Goal: Task Accomplishment & Management: Manage account settings

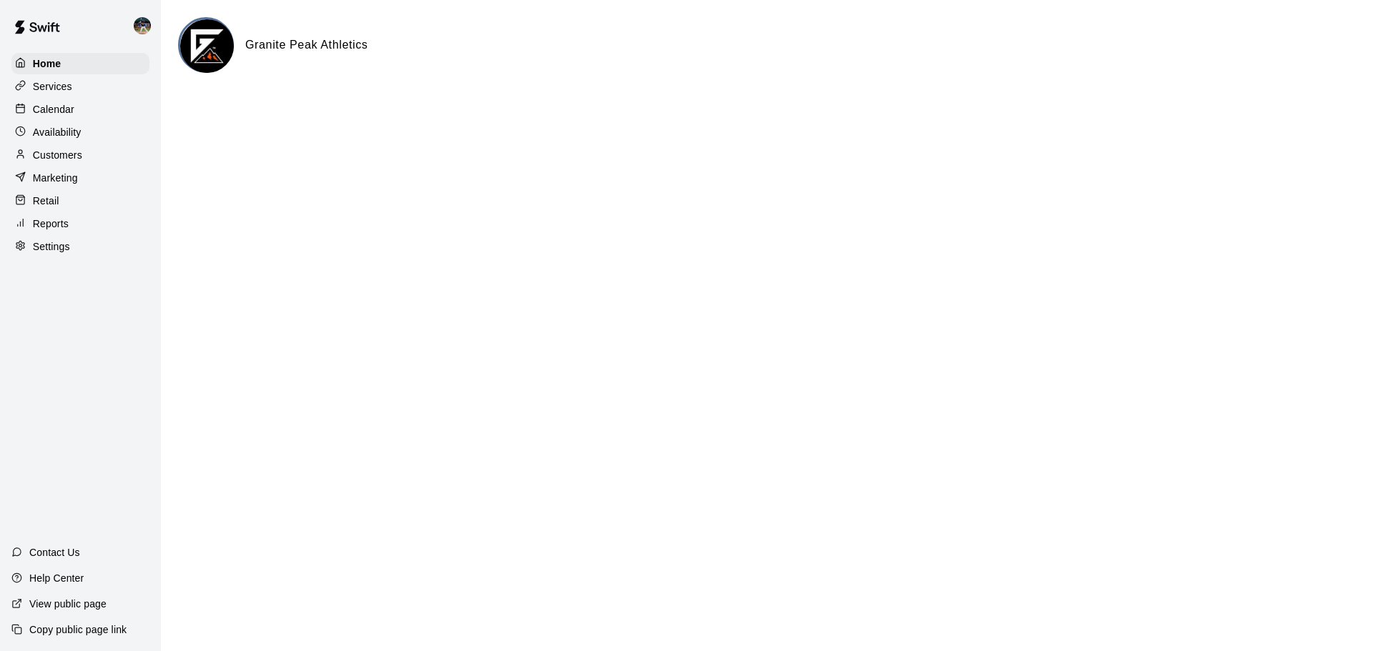
click at [63, 100] on div "Calendar" at bounding box center [80, 109] width 138 height 21
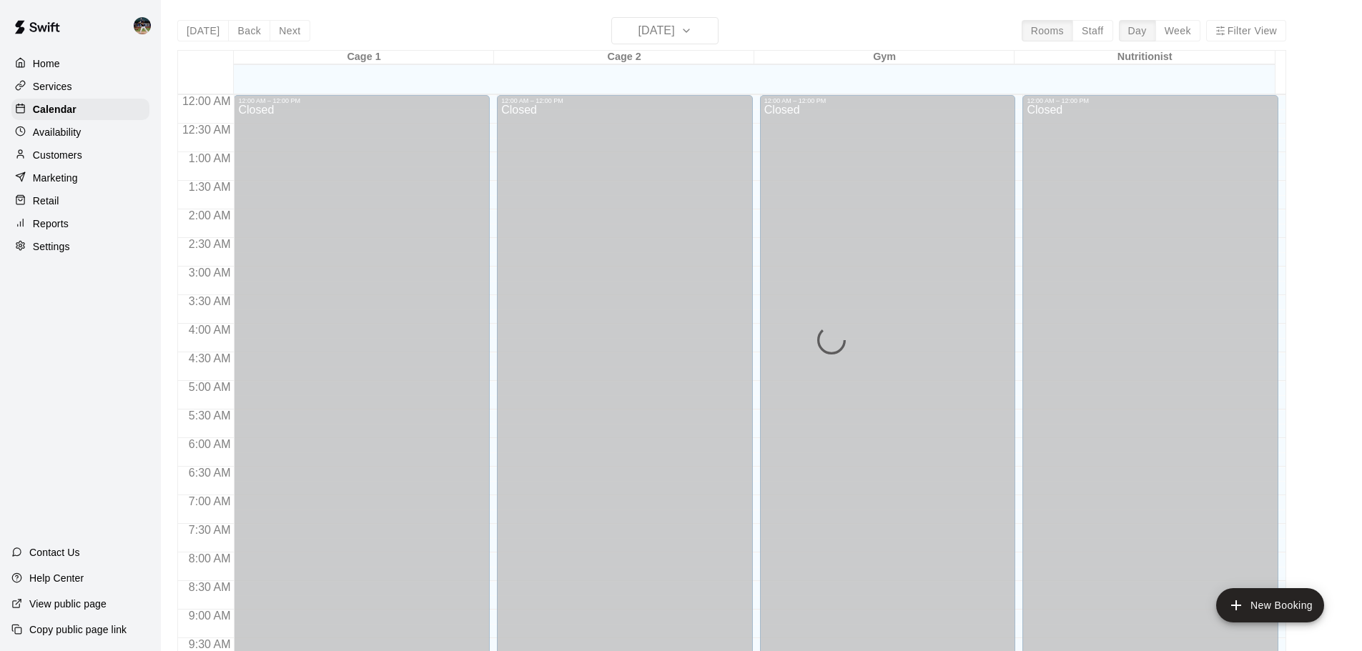
scroll to position [613, 0]
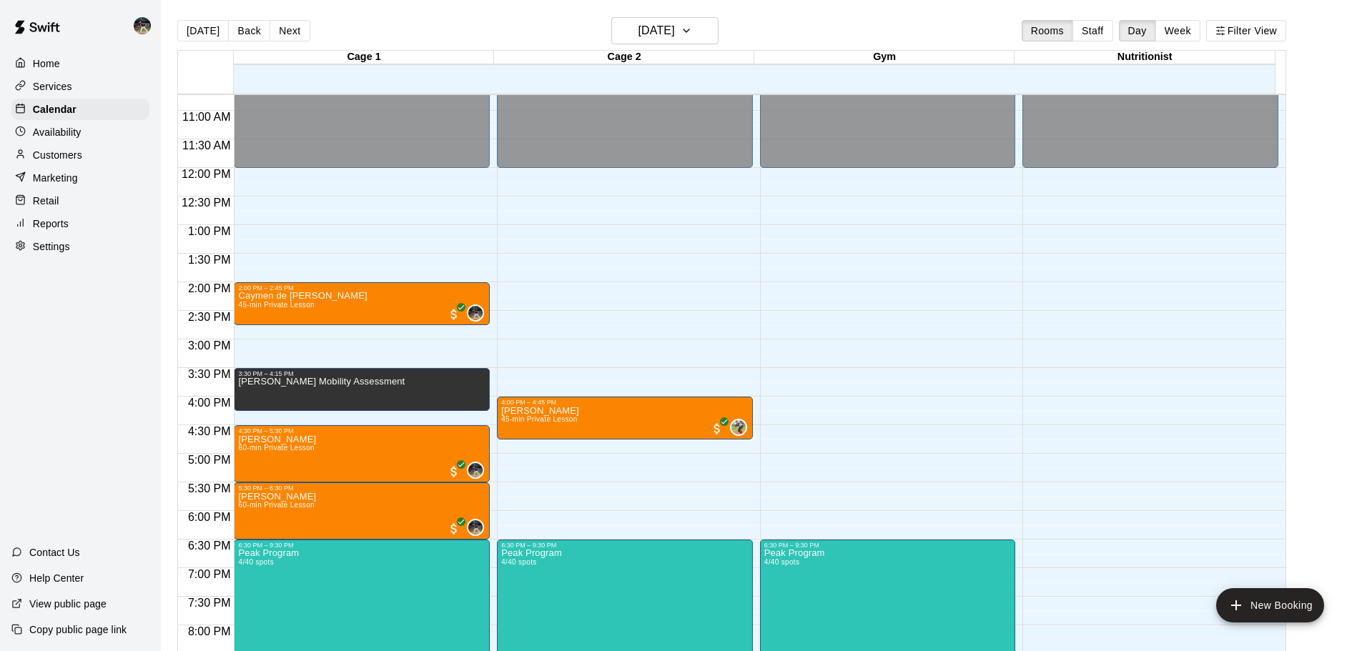
click at [114, 155] on div "Customers" at bounding box center [80, 154] width 138 height 21
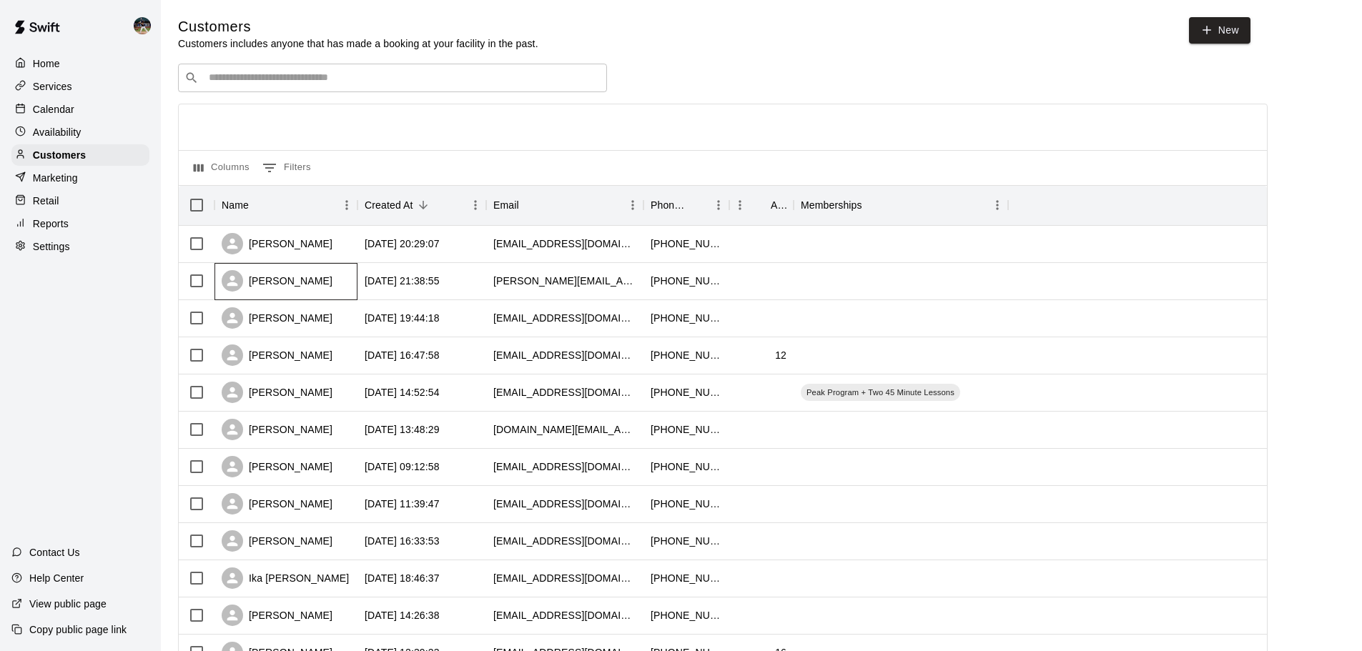
click at [258, 283] on div "[PERSON_NAME]" at bounding box center [277, 280] width 111 height 21
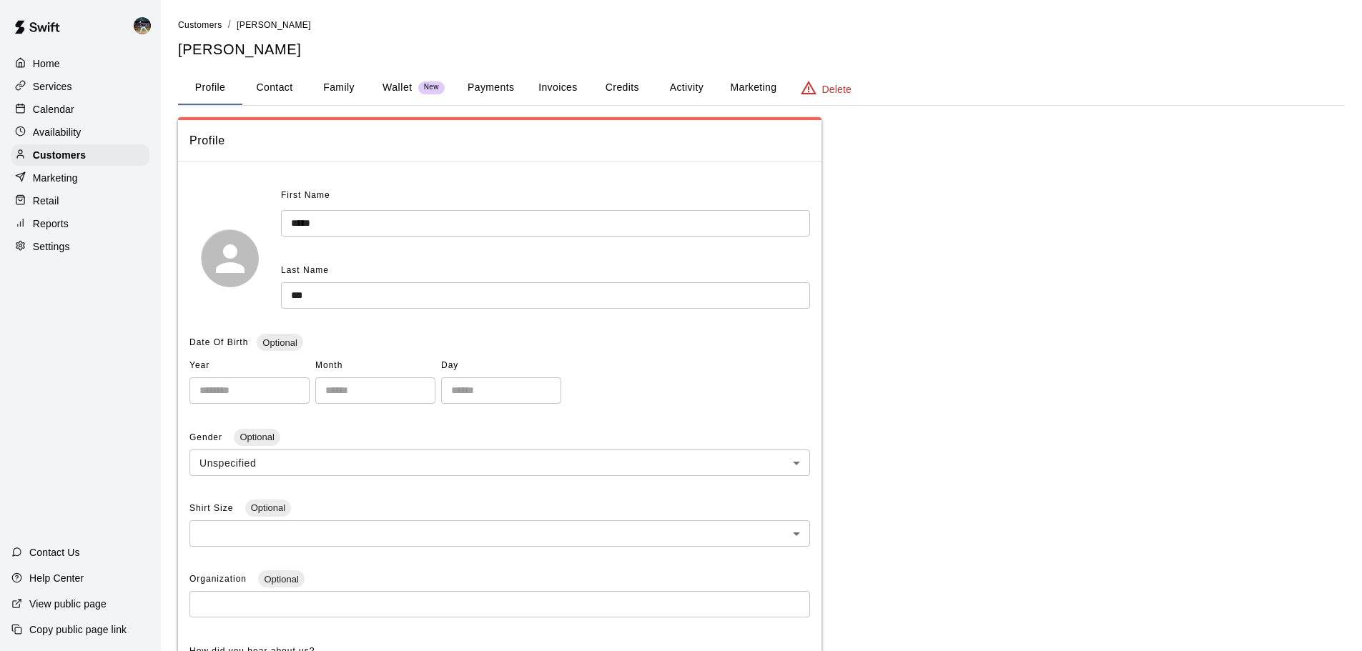
click at [325, 89] on button "Family" at bounding box center [339, 88] width 64 height 34
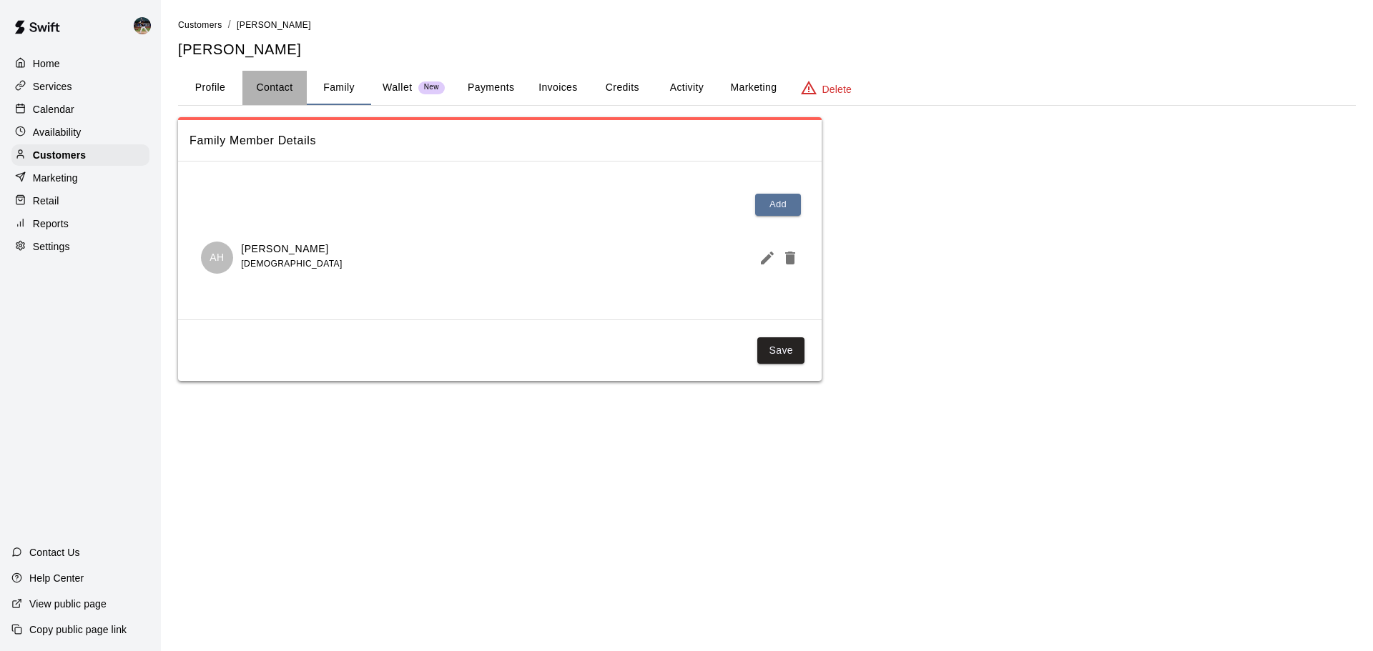
click at [297, 90] on button "Contact" at bounding box center [274, 88] width 64 height 34
select select "**"
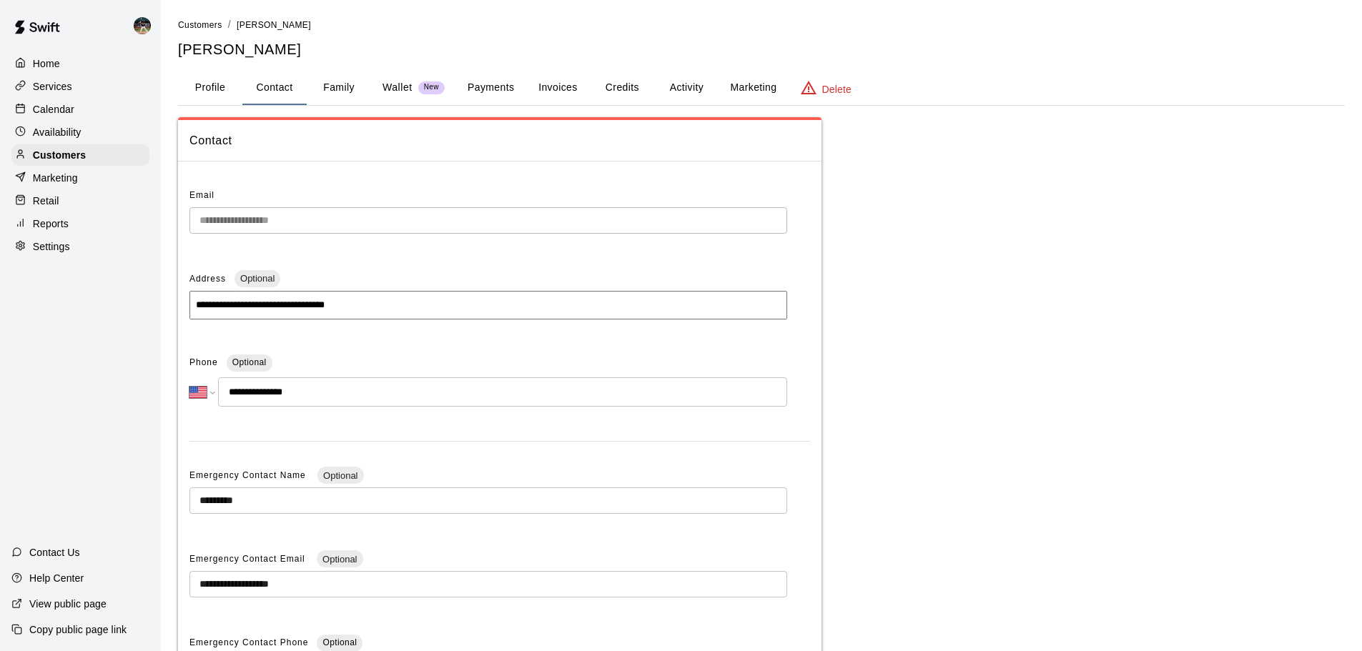
click at [211, 81] on button "Profile" at bounding box center [210, 88] width 64 height 34
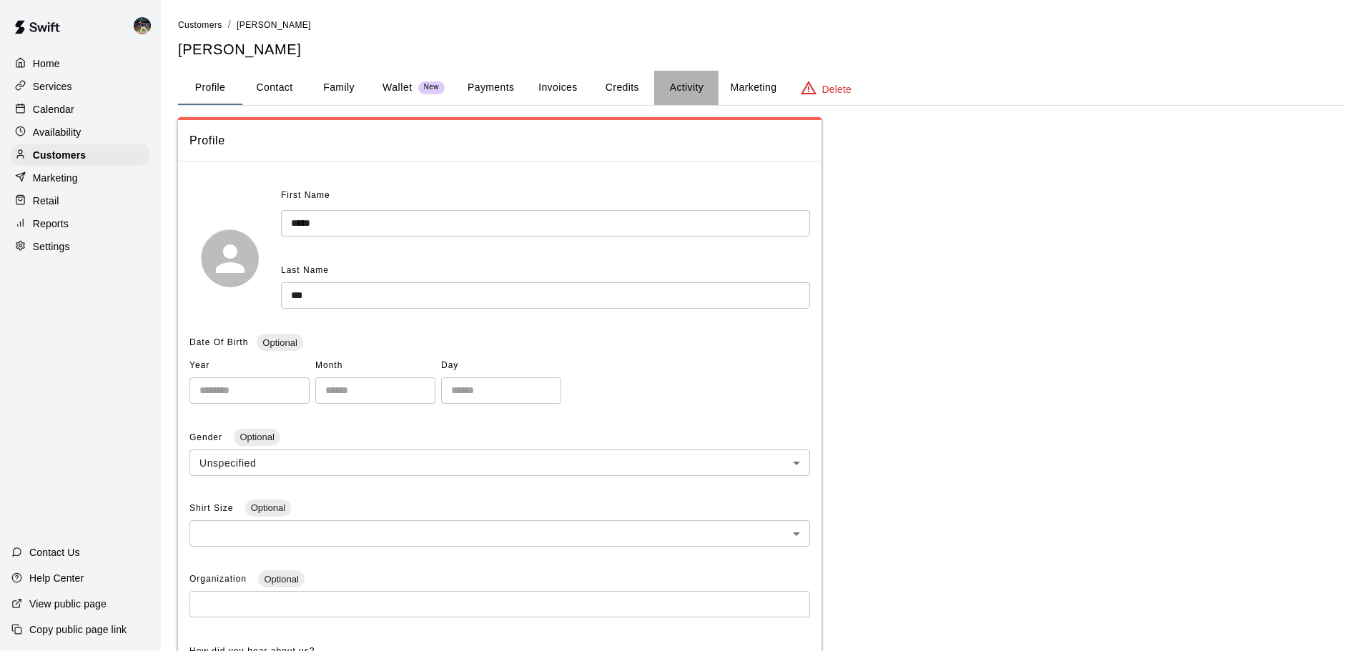
click at [690, 98] on button "Activity" at bounding box center [686, 88] width 64 height 34
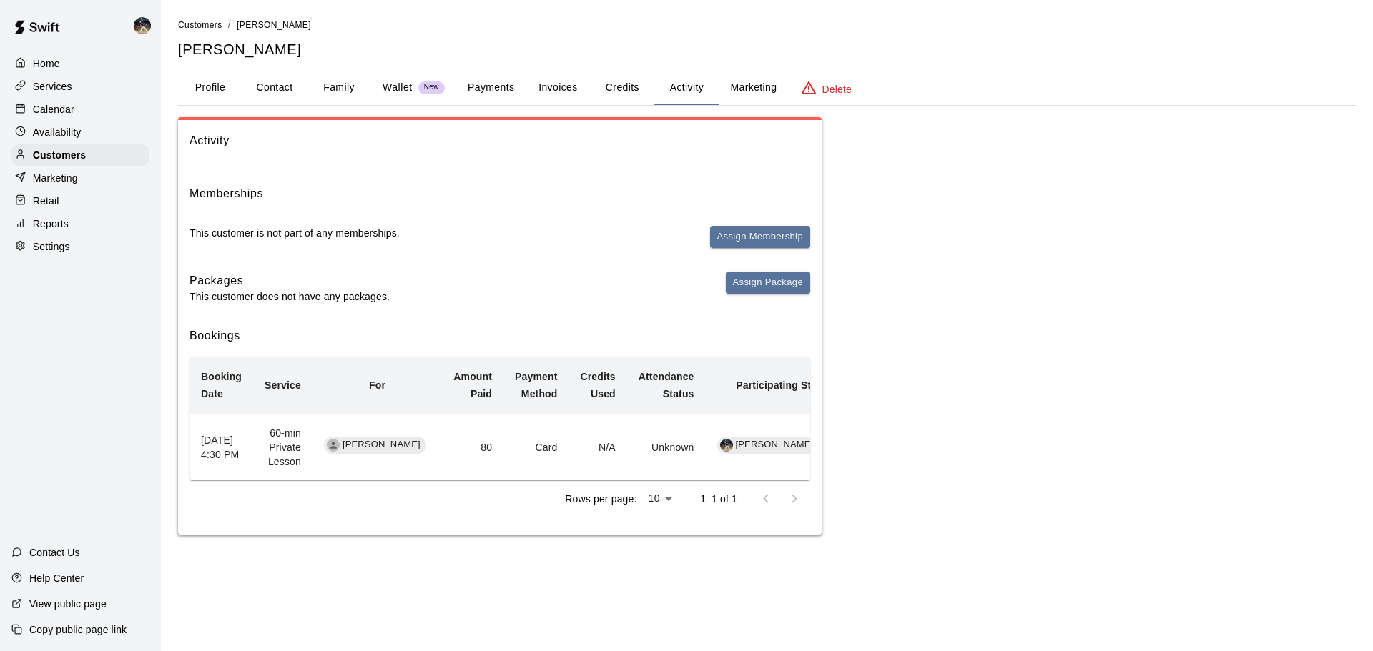
click at [86, 116] on div "Calendar" at bounding box center [80, 109] width 138 height 21
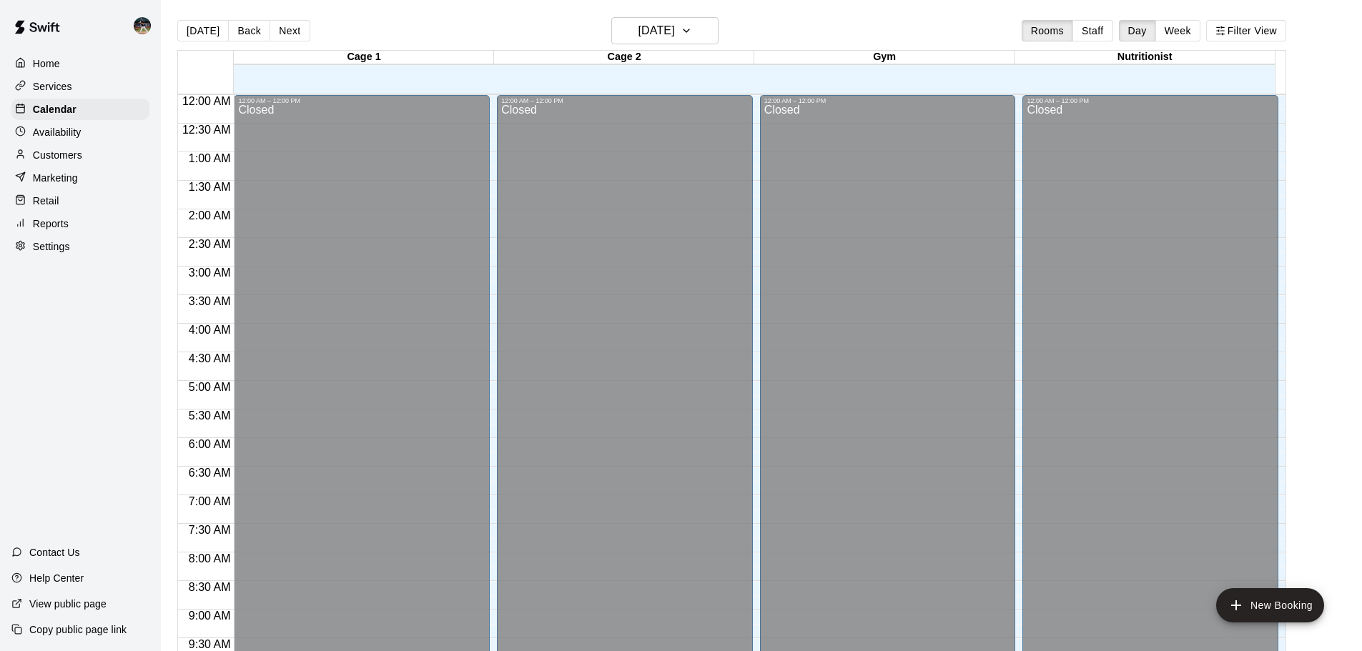
scroll to position [615, 0]
